Goal: Transaction & Acquisition: Purchase product/service

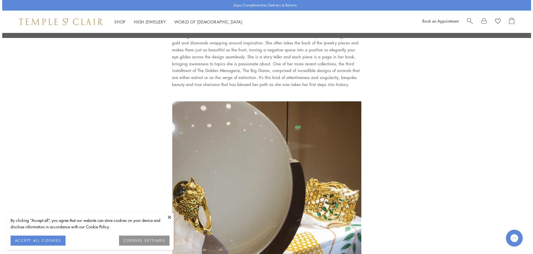
scroll to position [1088, 0]
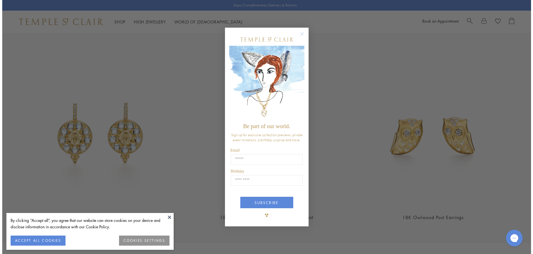
scroll to position [841, 0]
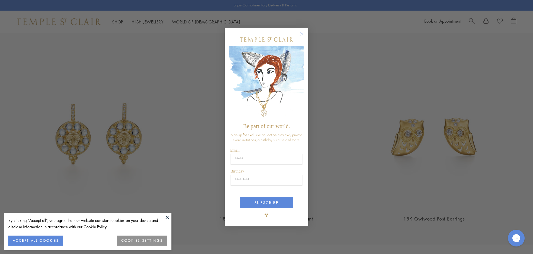
click at [300, 33] on circle "Close dialog" at bounding box center [302, 34] width 7 height 7
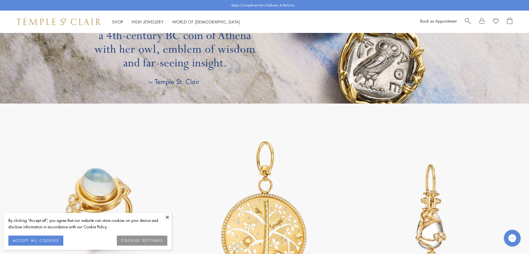
scroll to position [1283, 0]
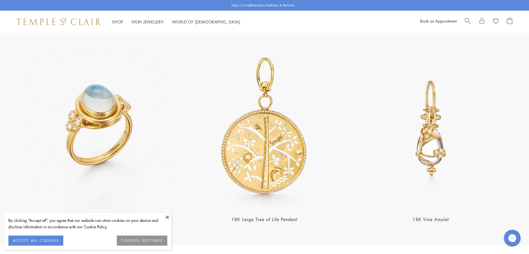
click at [47, 240] on button "ACCEPT ALL COOKIES" at bounding box center [35, 240] width 55 height 10
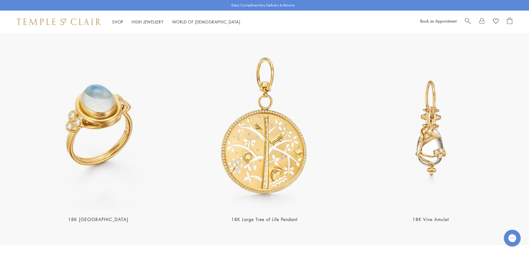
click at [104, 125] on img at bounding box center [98, 127] width 163 height 163
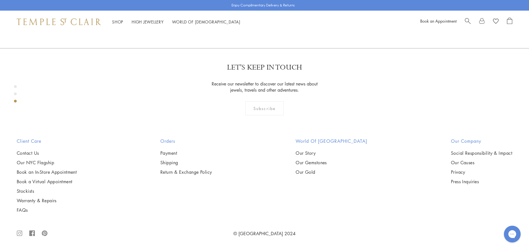
scroll to position [842, 0]
